Goal: Participate in discussion

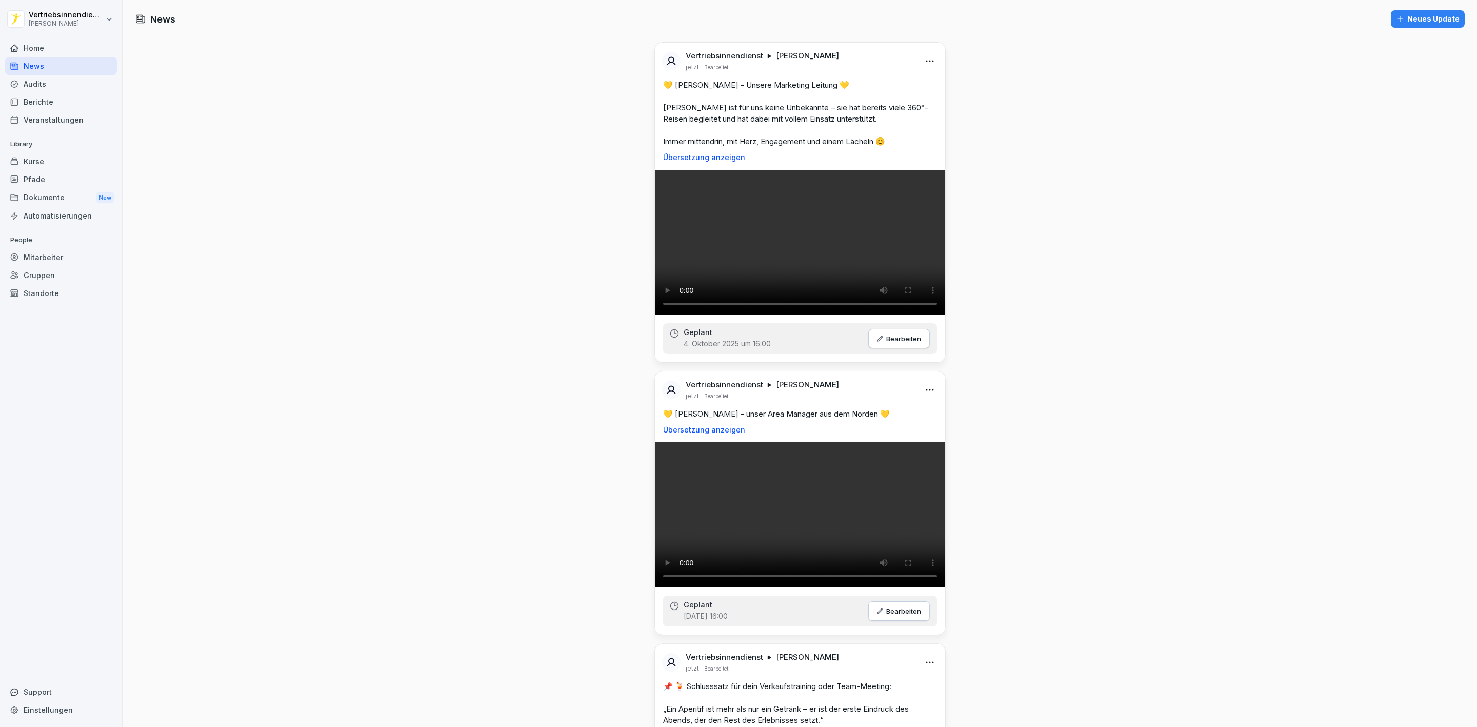
scroll to position [77, 0]
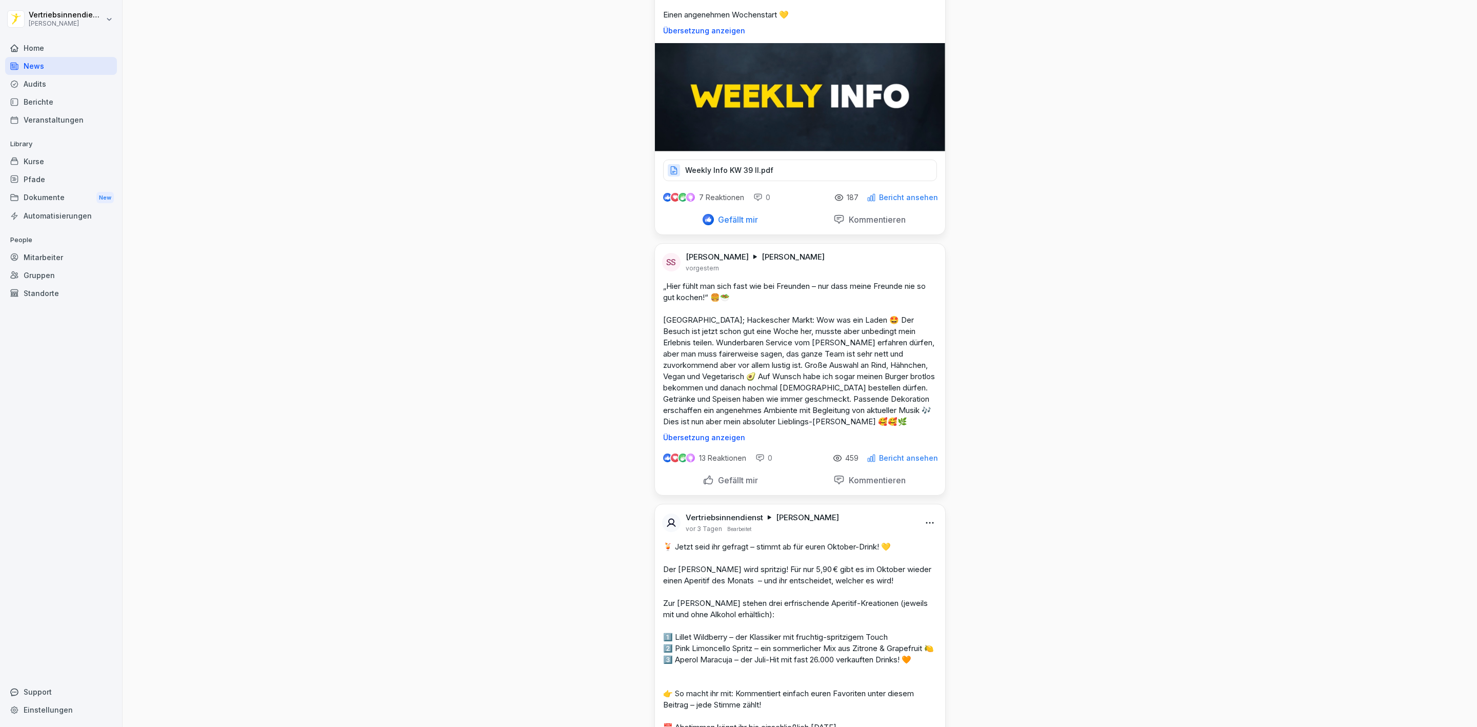
scroll to position [3538, 0]
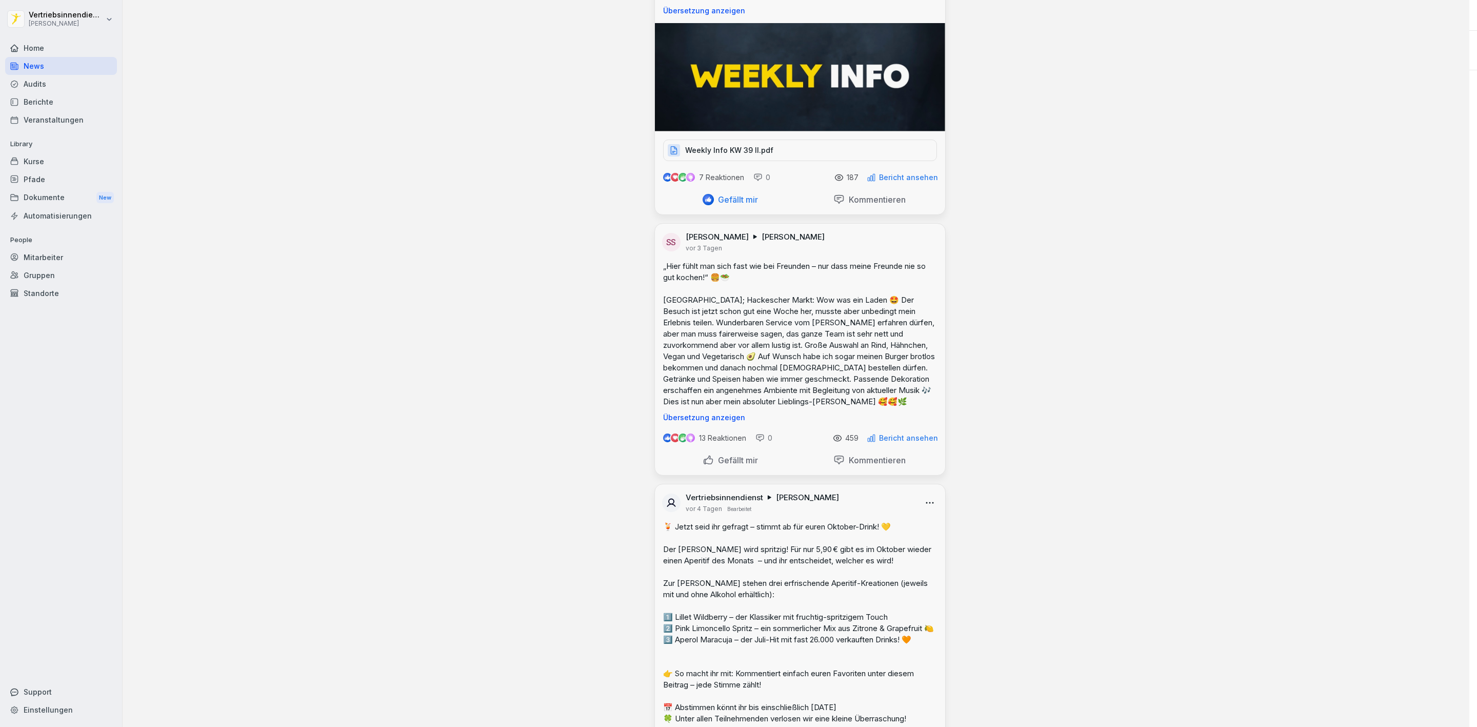
scroll to position [3544, 0]
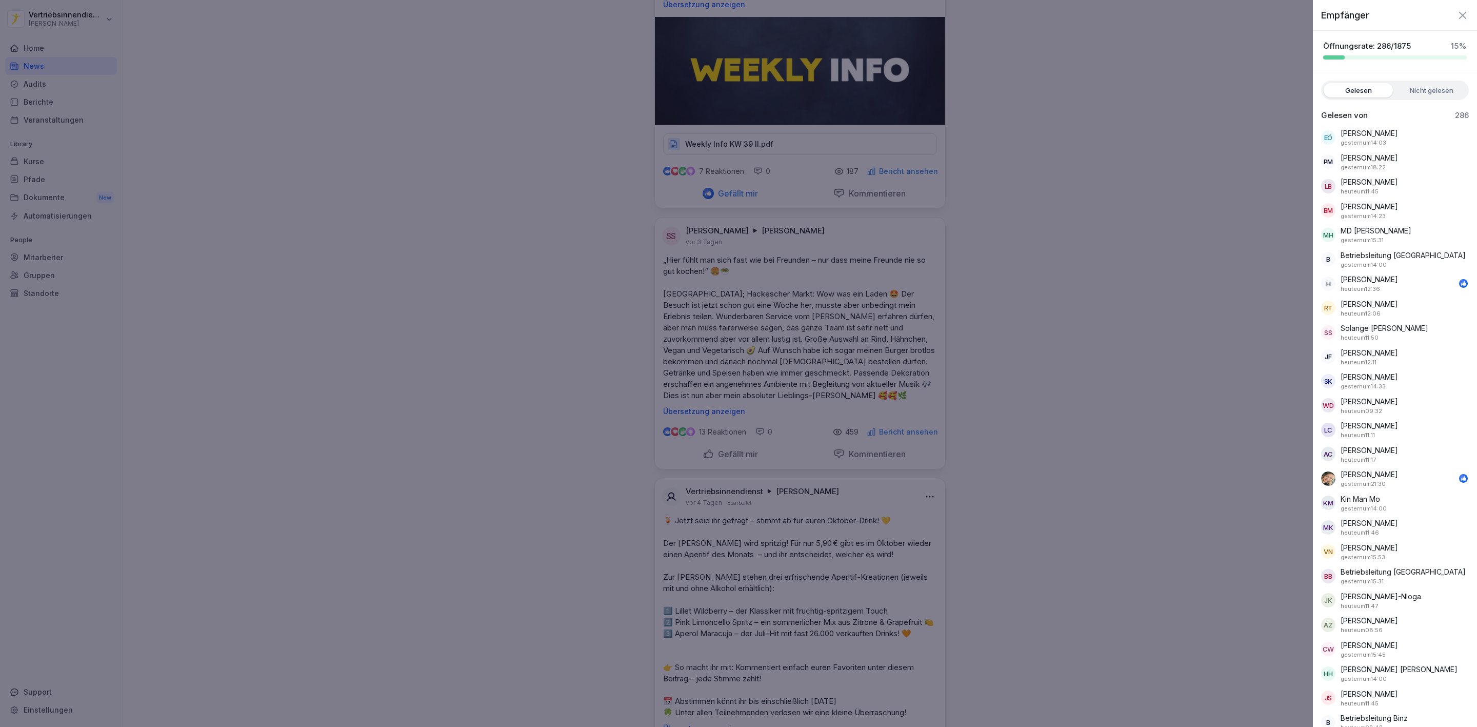
click at [1424, 97] on label "Nicht gelesen" at bounding box center [1431, 90] width 69 height 14
click at [1373, 95] on label "Gelesen" at bounding box center [1357, 90] width 69 height 14
click at [997, 457] on div at bounding box center [738, 363] width 1477 height 727
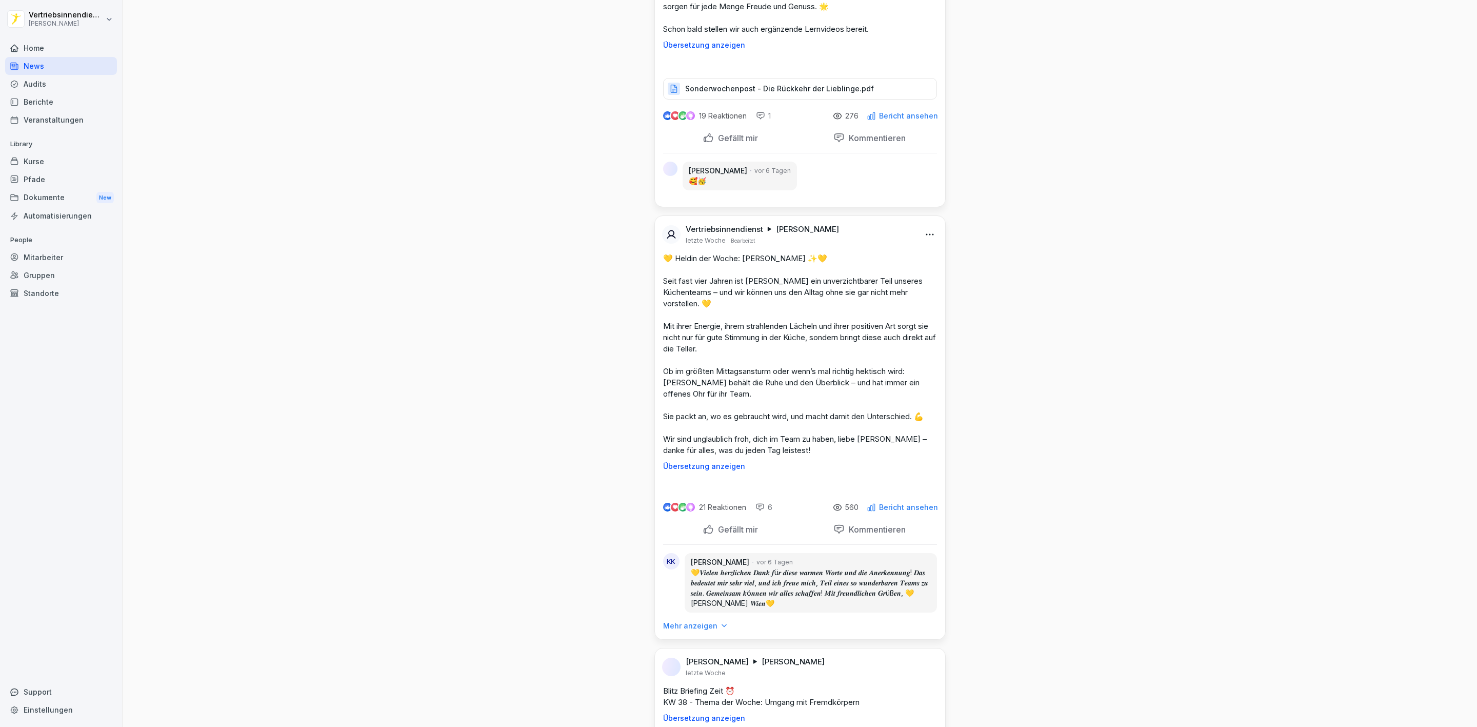
scroll to position [5620, 0]
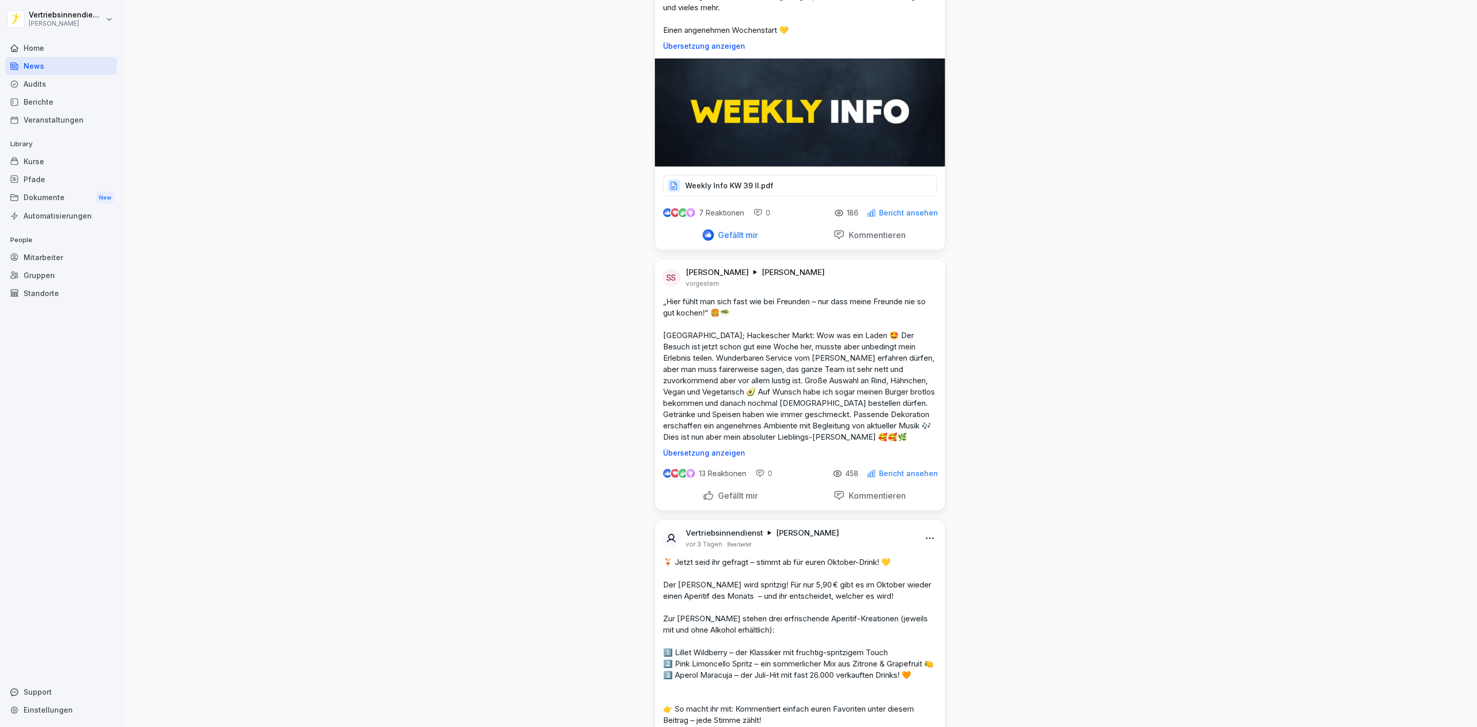
scroll to position [3615, 0]
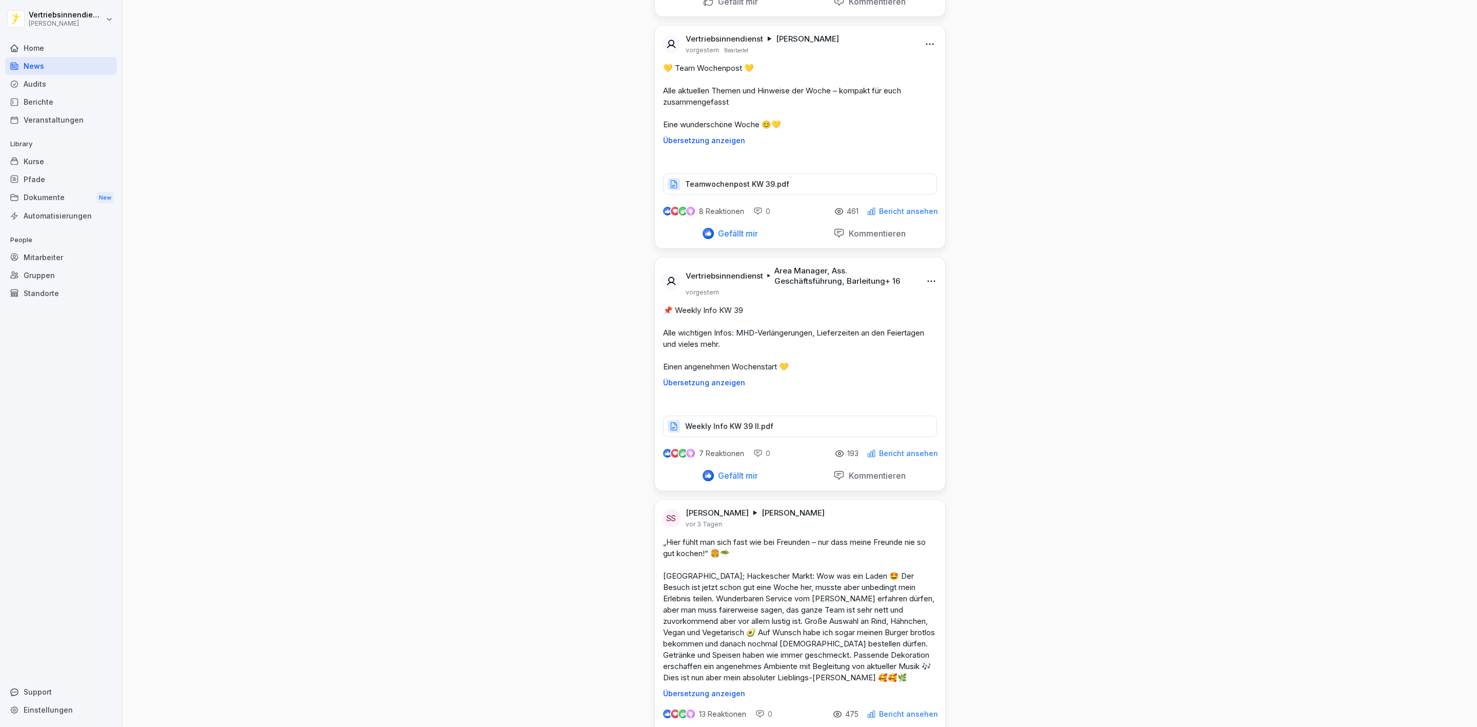
scroll to position [2970, 0]
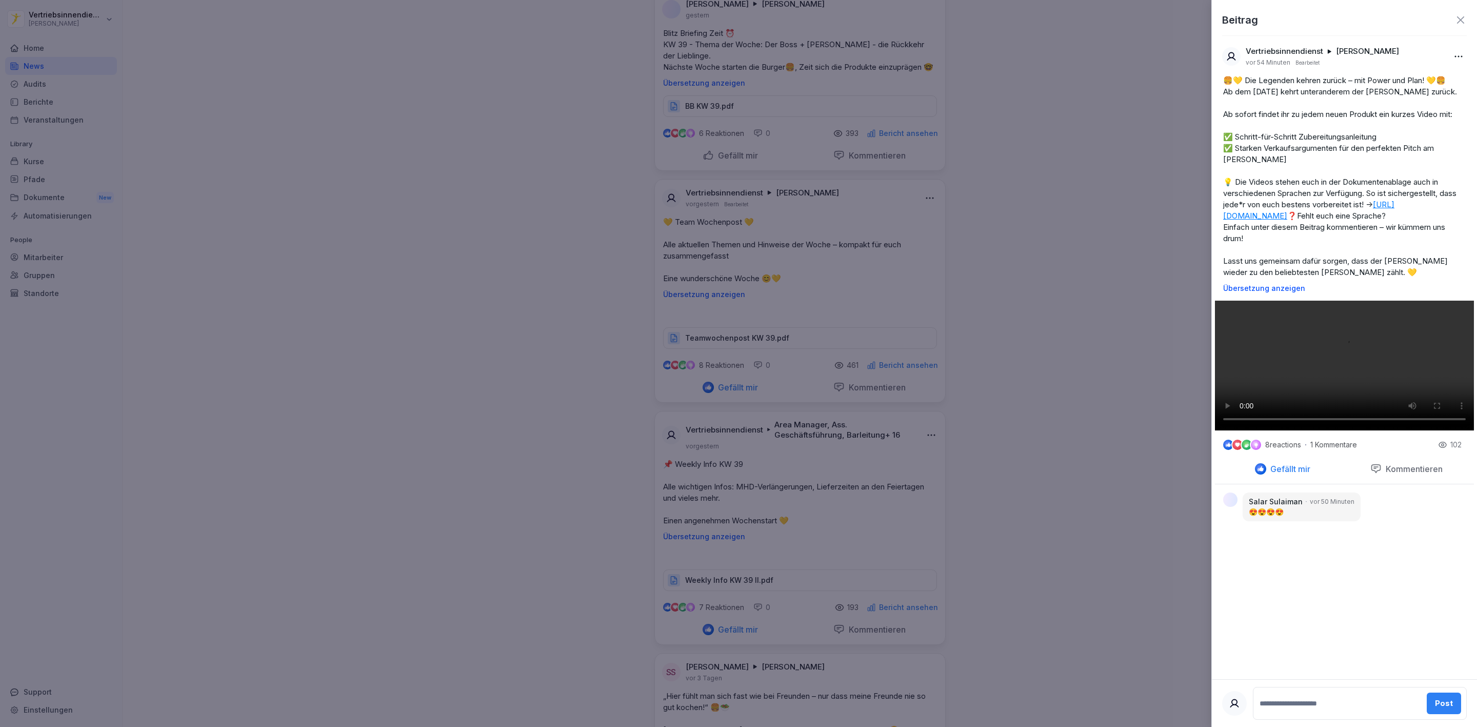
scroll to position [217, 0]
click at [1310, 704] on textarea at bounding box center [1338, 703] width 163 height 21
click at [1097, 299] on div at bounding box center [738, 363] width 1477 height 727
